Goal: Information Seeking & Learning: Compare options

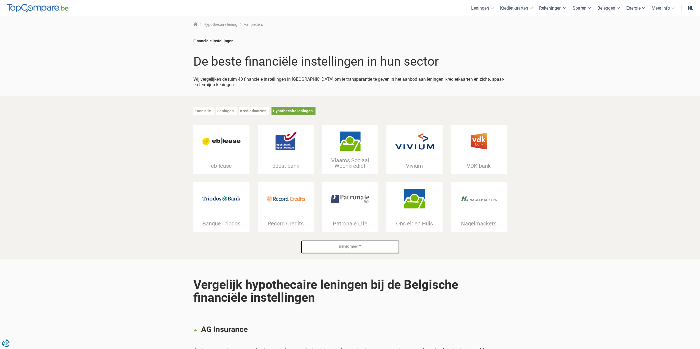
click at [346, 246] on span "Bekijk meer" at bounding box center [348, 246] width 19 height 5
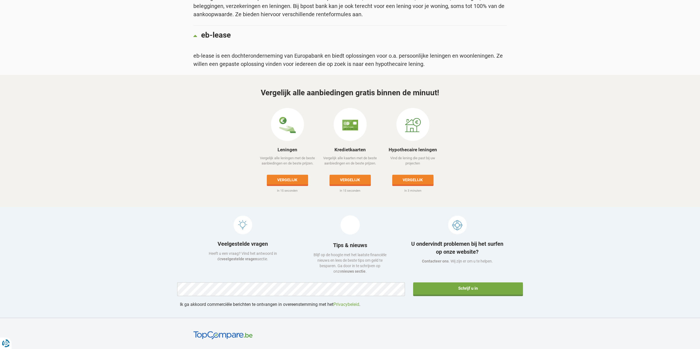
scroll to position [2310, 0]
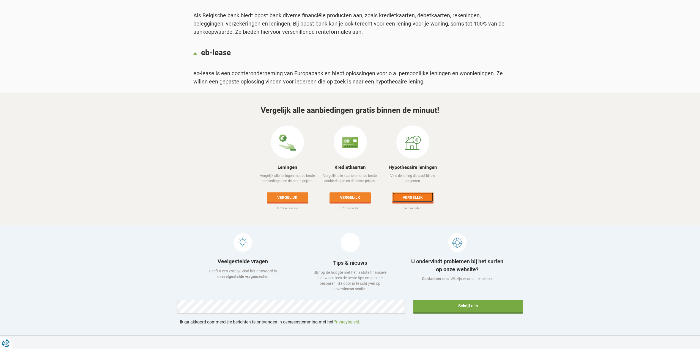
click at [411, 192] on link "Vergelijk" at bounding box center [412, 197] width 41 height 10
